Goal: Transaction & Acquisition: Subscribe to service/newsletter

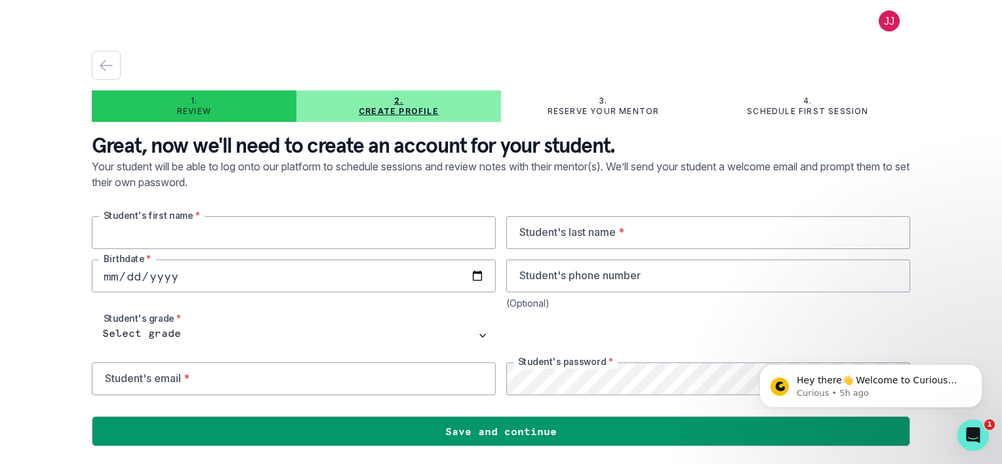
click at [355, 241] on input "text" at bounding box center [294, 233] width 404 height 33
type input "[PERSON_NAME]"
type input "Muppasani"
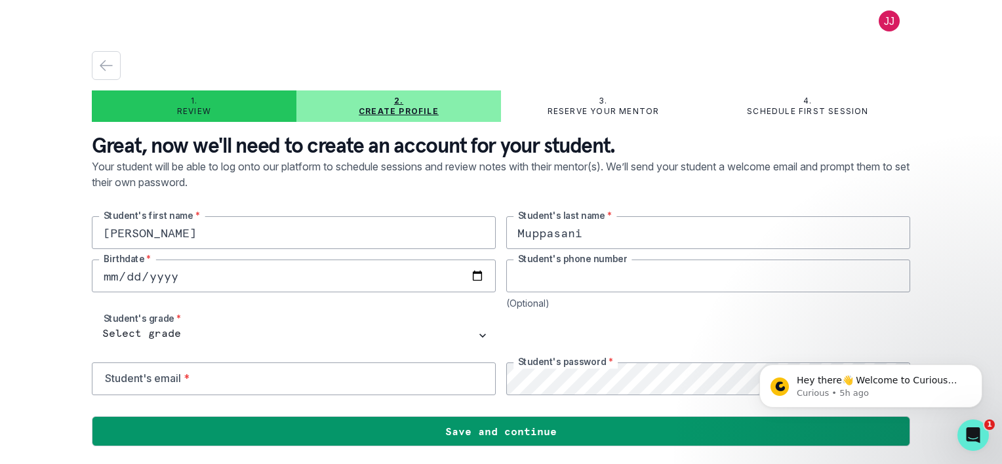
type input "8565714907"
type input "[EMAIL_ADDRESS][DOMAIN_NAME]"
click at [113, 278] on input "date" at bounding box center [294, 276] width 404 height 33
type input "[DATE]"
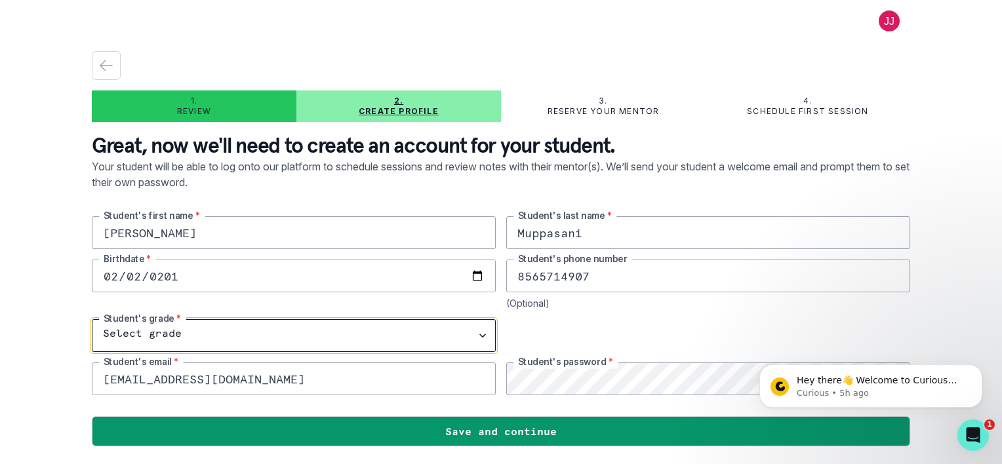
click at [168, 333] on select "Select grade 1st Grade 2nd Grade 3rd Grade 4th Grade 5th Grade 6th Grade 7th Gr…" at bounding box center [294, 336] width 404 height 33
select select "7th Grade"
click at [92, 320] on select "Select grade 1st Grade 2nd Grade 3rd Grade 4th Grade 5th Grade 6th Grade 7th Gr…" at bounding box center [294, 336] width 404 height 33
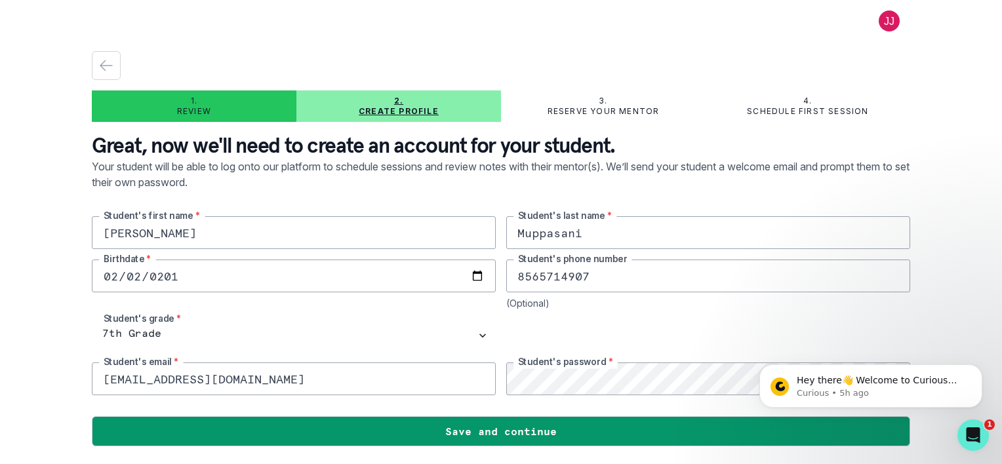
click at [911, 298] on main "1. Review 2. Create profile 3. Reserve your mentor 4. Schedule first session Gr…" at bounding box center [501, 232] width 840 height 464
click at [985, 238] on div "1. Review 2. Create profile 3. Reserve your mentor 4. Schedule first session Gr…" at bounding box center [501, 232] width 1002 height 464
click at [234, 379] on input "[EMAIL_ADDRESS][DOMAIN_NAME]" at bounding box center [294, 379] width 404 height 33
drag, startPoint x: 152, startPoint y: 381, endPoint x: 68, endPoint y: 373, distance: 84.3
click at [68, 373] on div "1. Review 2. Create profile 3. Reserve your mentor 4. Schedule first session Gr…" at bounding box center [501, 232] width 1002 height 464
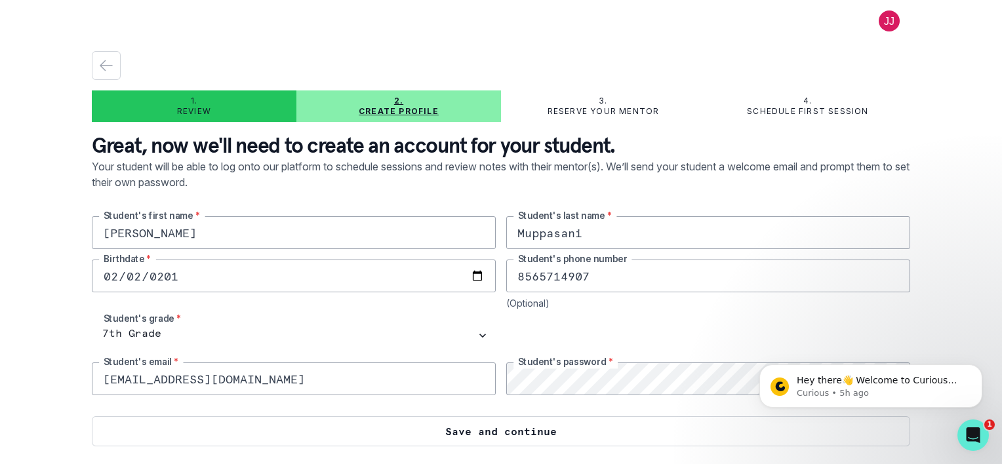
click at [609, 440] on button "Save and continue" at bounding box center [501, 432] width 819 height 30
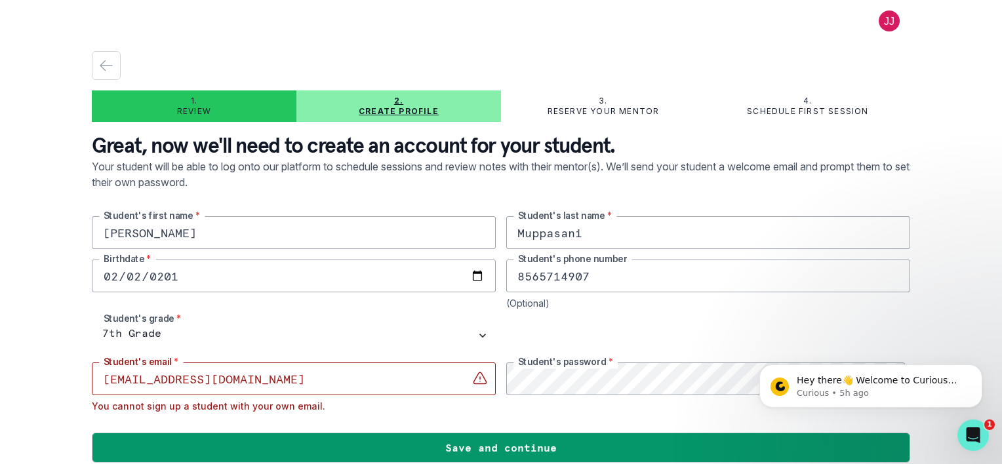
drag, startPoint x: 188, startPoint y: 383, endPoint x: 113, endPoint y: 379, distance: 75.5
click at [113, 379] on input "[EMAIL_ADDRESS][DOMAIN_NAME]" at bounding box center [294, 379] width 404 height 33
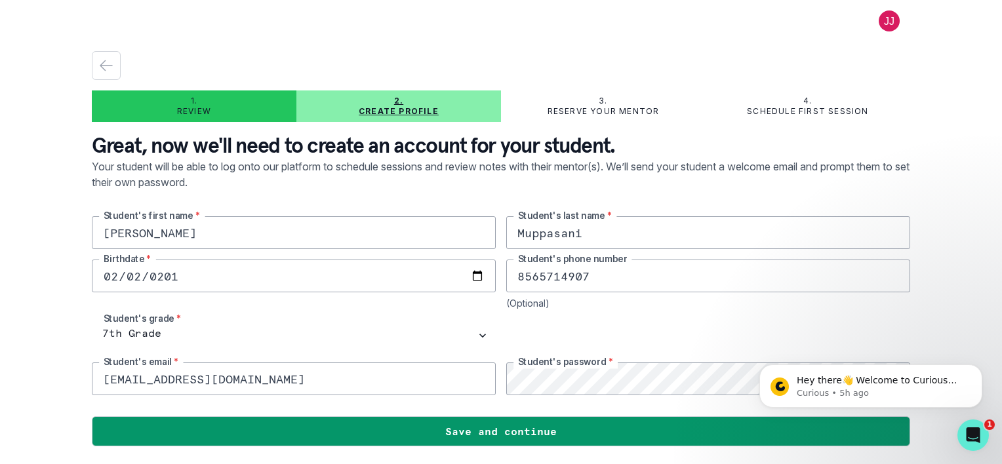
drag, startPoint x: 153, startPoint y: 377, endPoint x: 44, endPoint y: 389, distance: 109.6
click at [44, 389] on div "1. Review 2. Create profile 3. Reserve your mentor 4. Schedule first session Gr…" at bounding box center [501, 232] width 1002 height 464
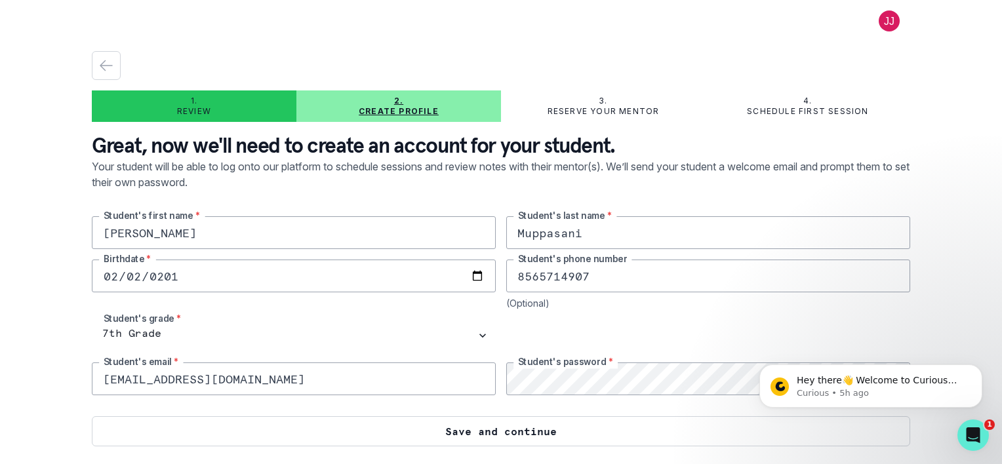
type input "[EMAIL_ADDRESS][DOMAIN_NAME]"
click at [356, 429] on button "Save and continue" at bounding box center [501, 432] width 819 height 30
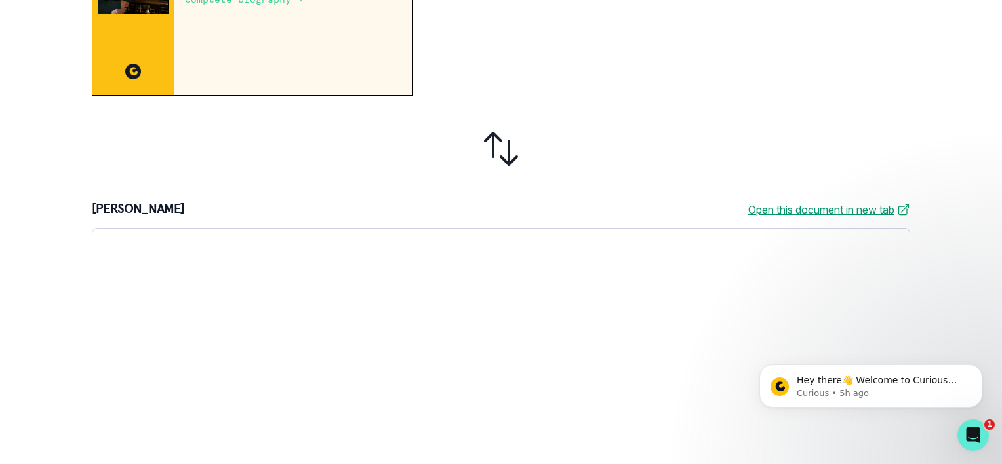
scroll to position [485, 0]
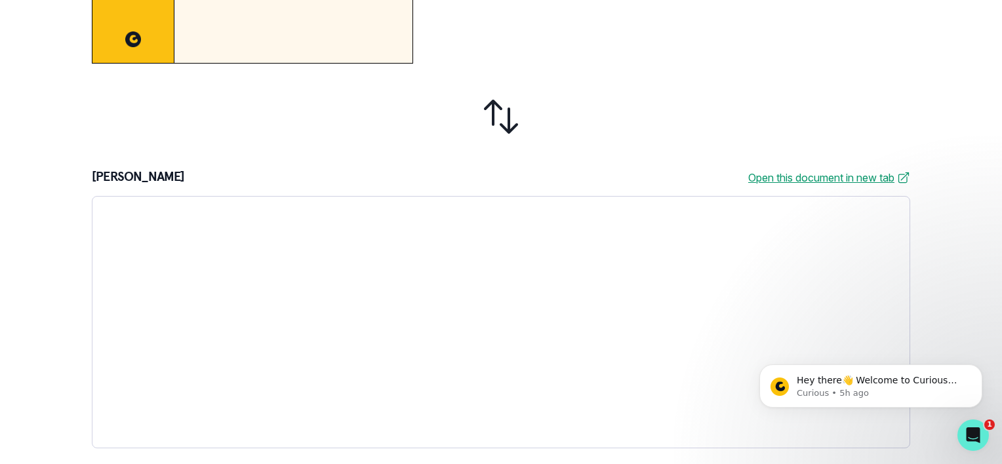
drag, startPoint x: 916, startPoint y: 76, endPoint x: 156, endPoint y: 79, distance: 759.7
